Goal: Information Seeking & Learning: Understand process/instructions

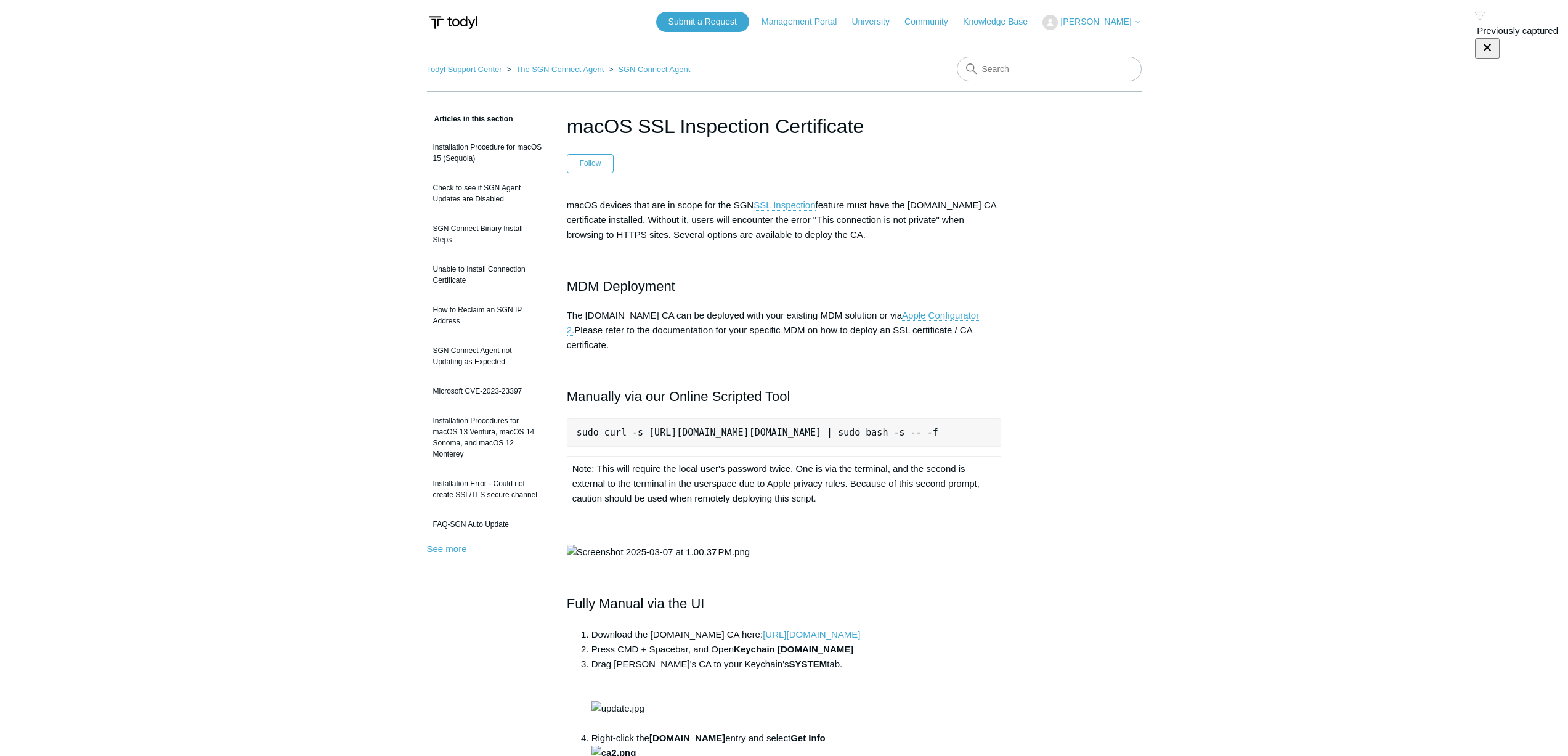
click at [674, 419] on pre "sudo curl -s [URL][DOMAIN_NAME][DOMAIN_NAME] | sudo bash -s -- -f" at bounding box center [784, 433] width 435 height 29
copy pre "sudo curl -s [URL][DOMAIN_NAME][DOMAIN_NAME] | sudo bash -s -- -f"
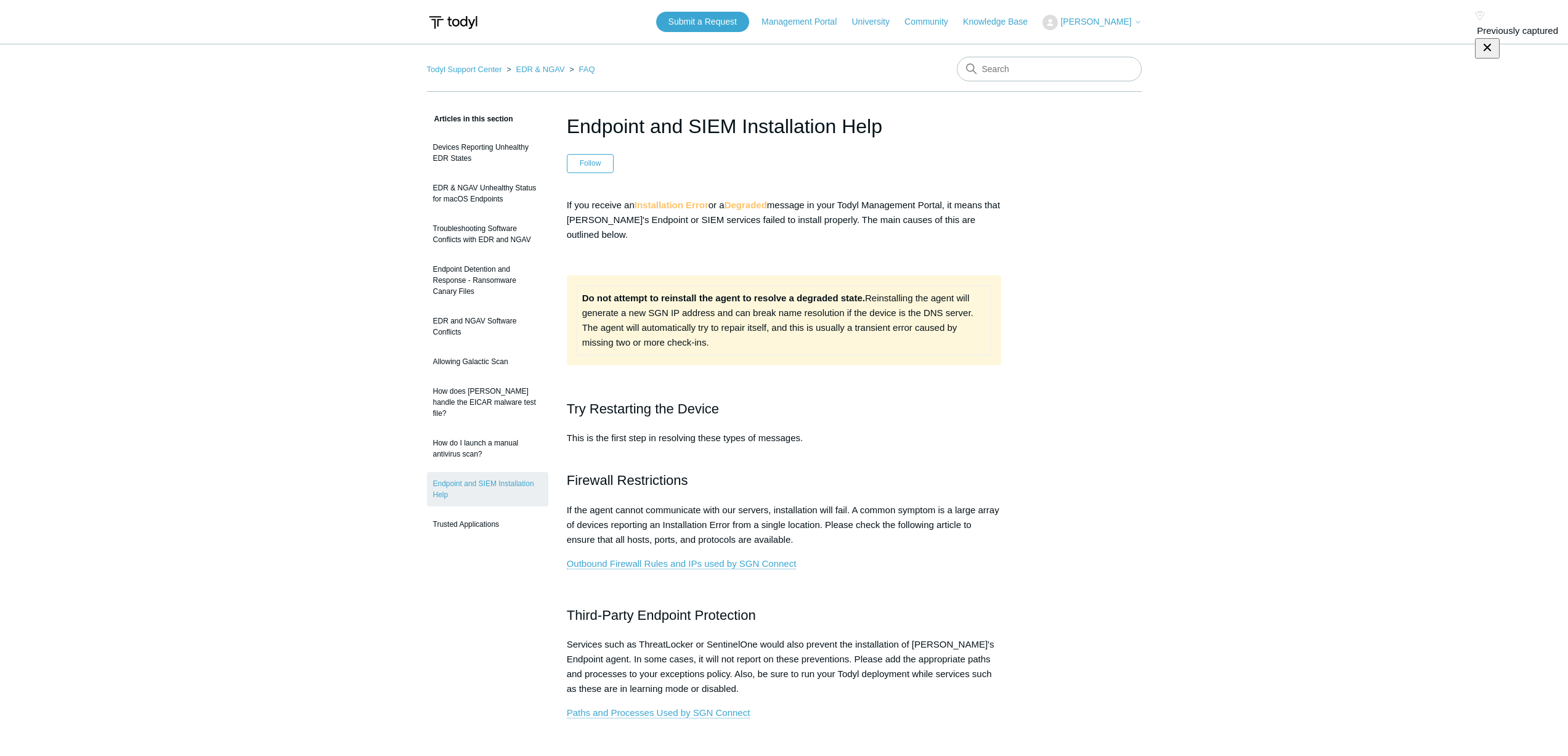
drag, startPoint x: 0, startPoint y: 0, endPoint x: 748, endPoint y: 297, distance: 804.8
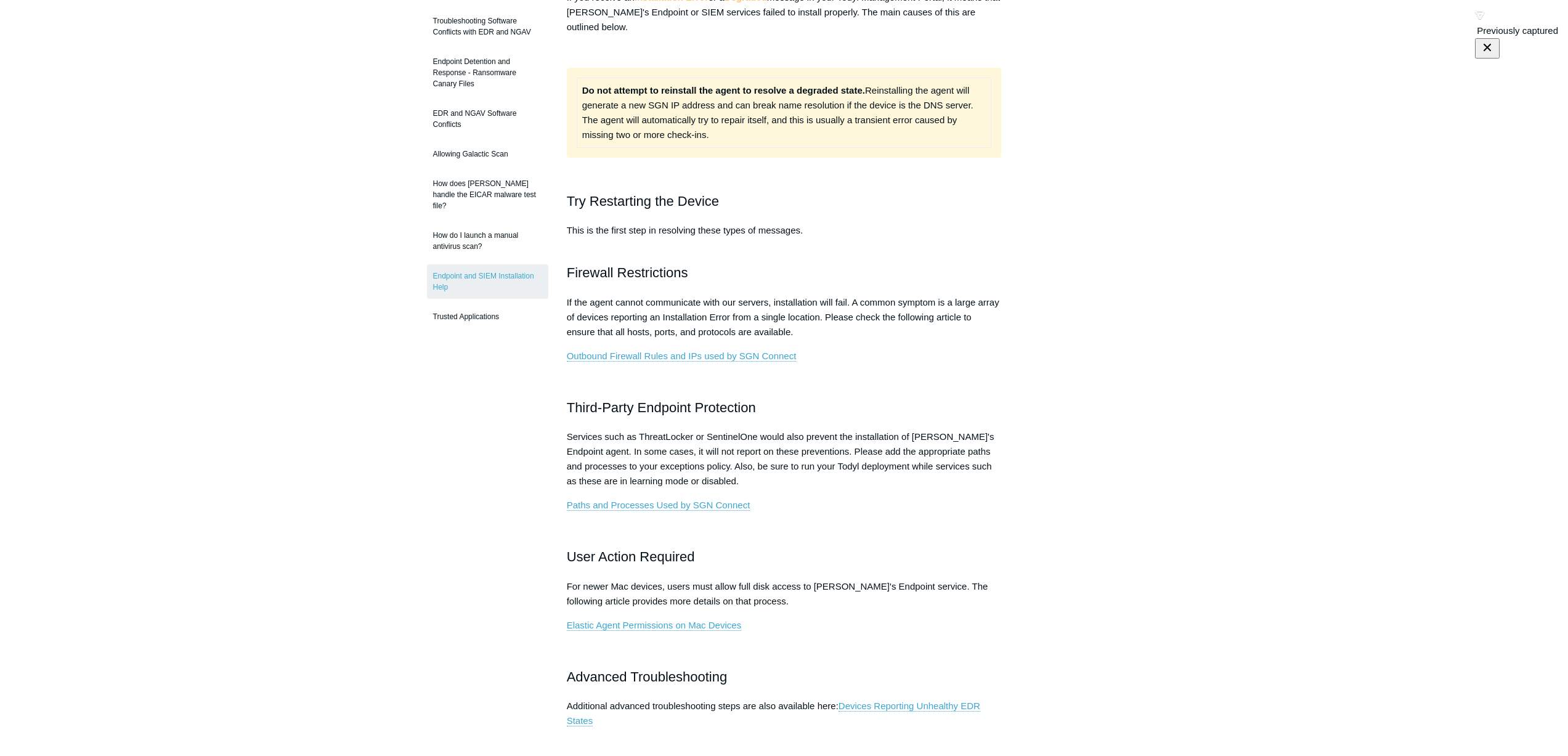
scroll to position [269, 0]
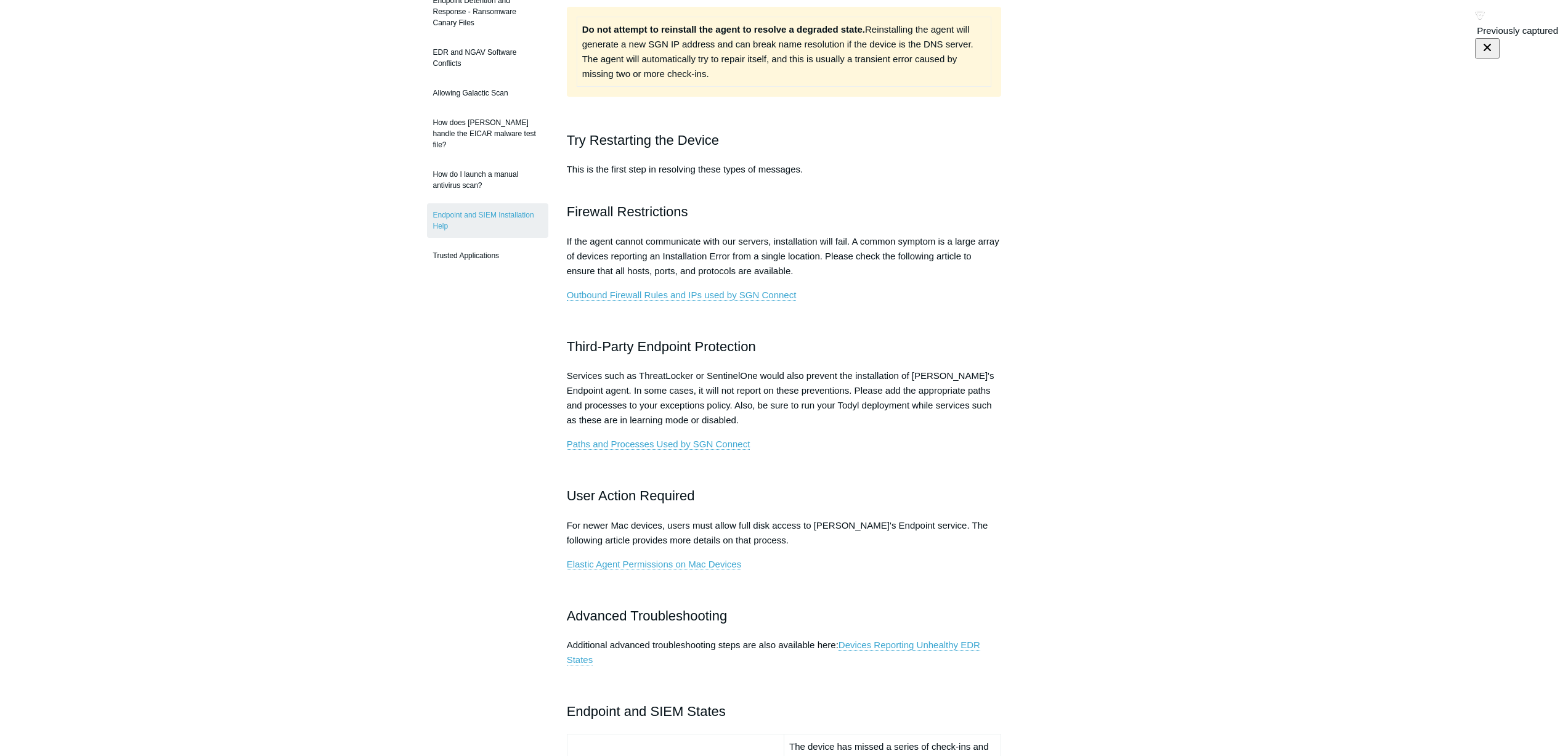
click at [641, 565] on link "Elastic Agent Permissions on Mac Devices" at bounding box center [654, 564] width 174 height 11
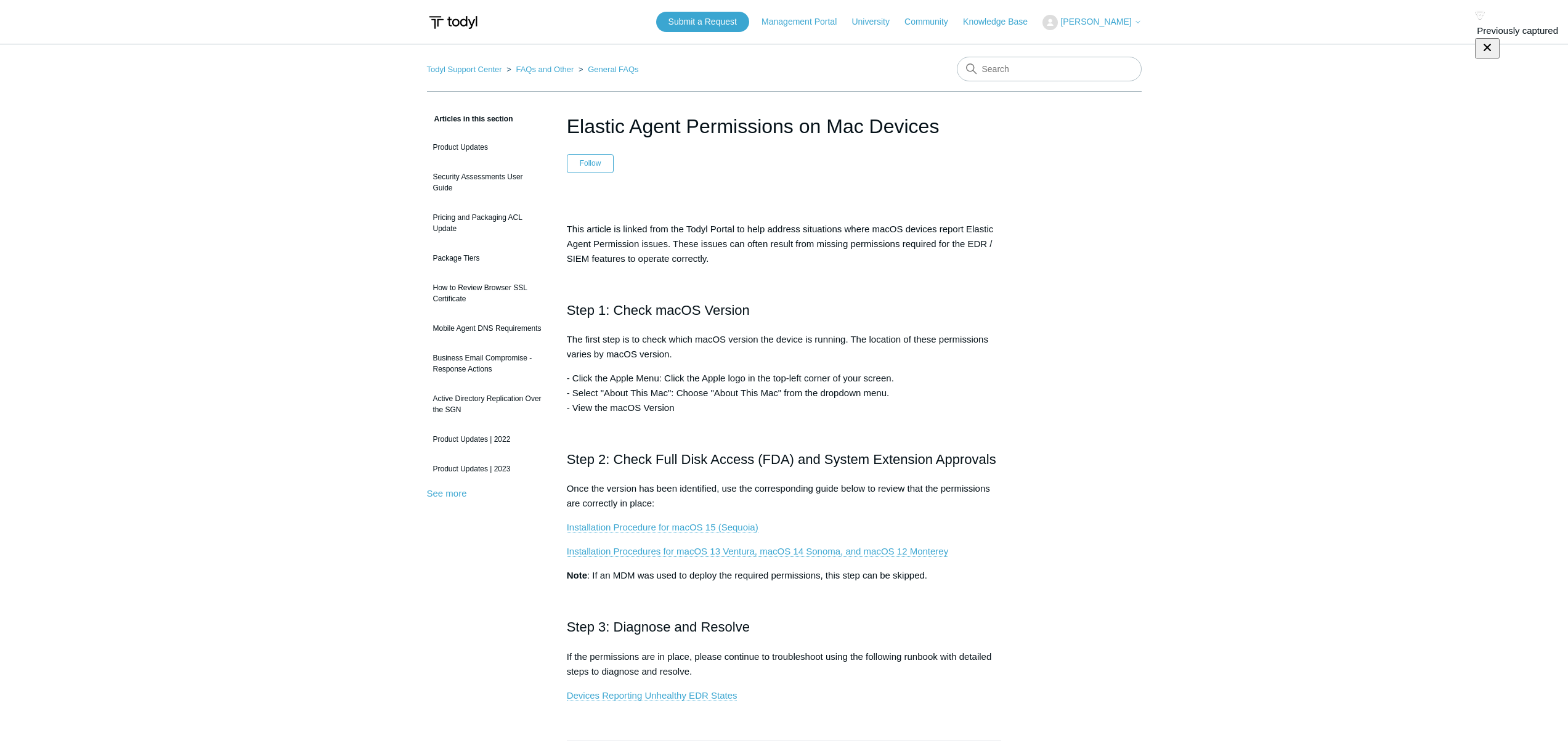
click at [693, 527] on link "Installation Procedure for macOS 15 (Sequoia)" at bounding box center [662, 527] width 192 height 11
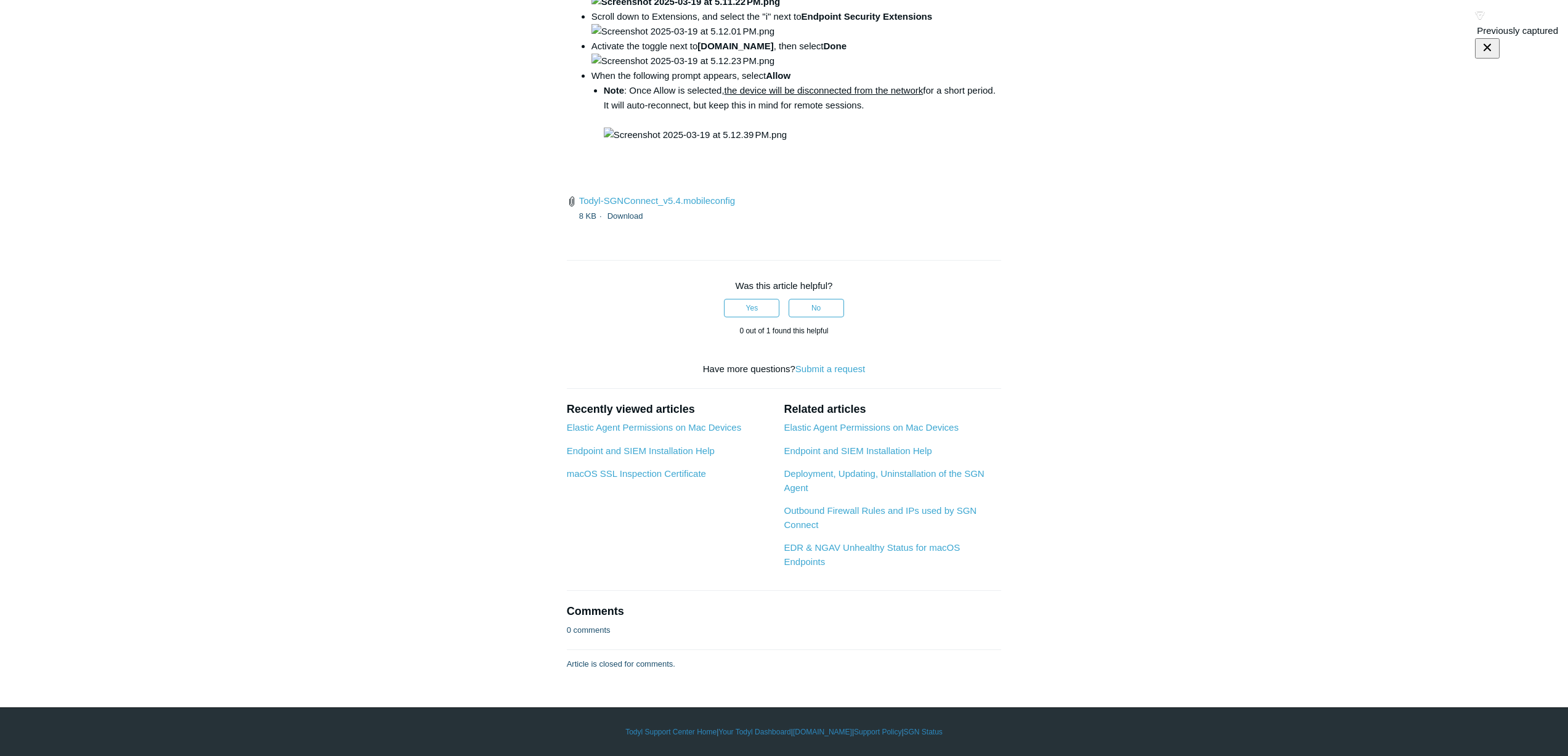
scroll to position [3427, 0]
